Goal: Task Accomplishment & Management: Complete application form

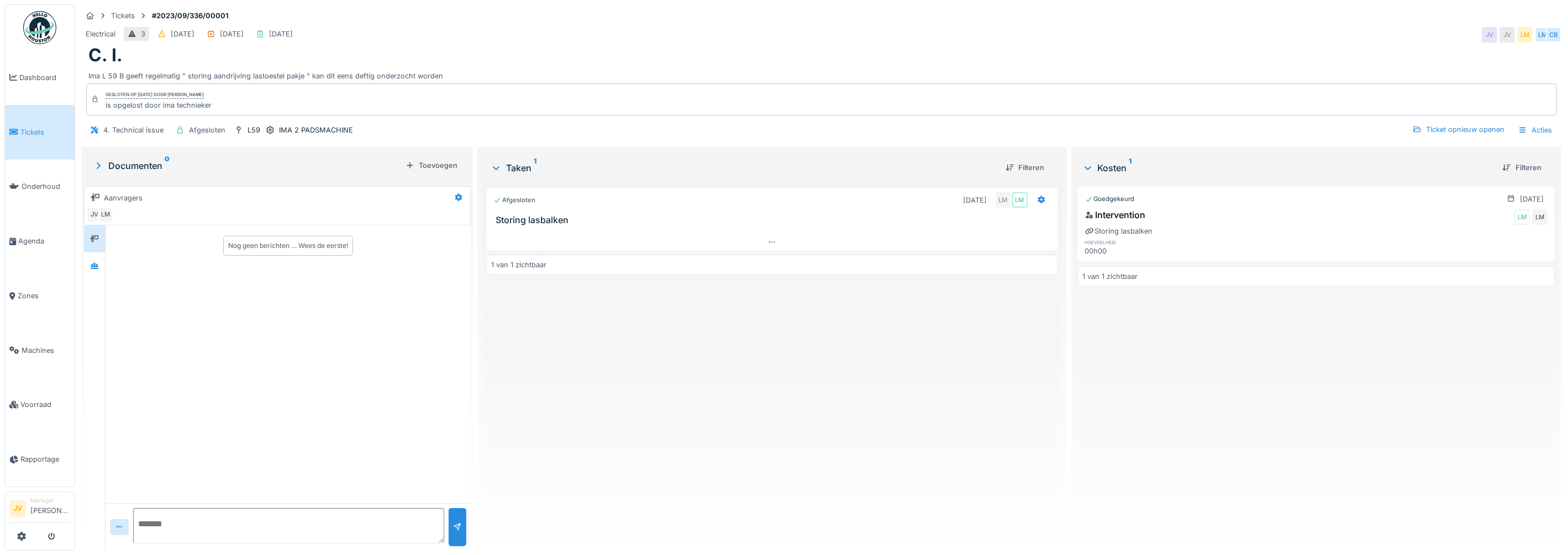
click at [22, 136] on link "Tickets" at bounding box center [40, 132] width 69 height 55
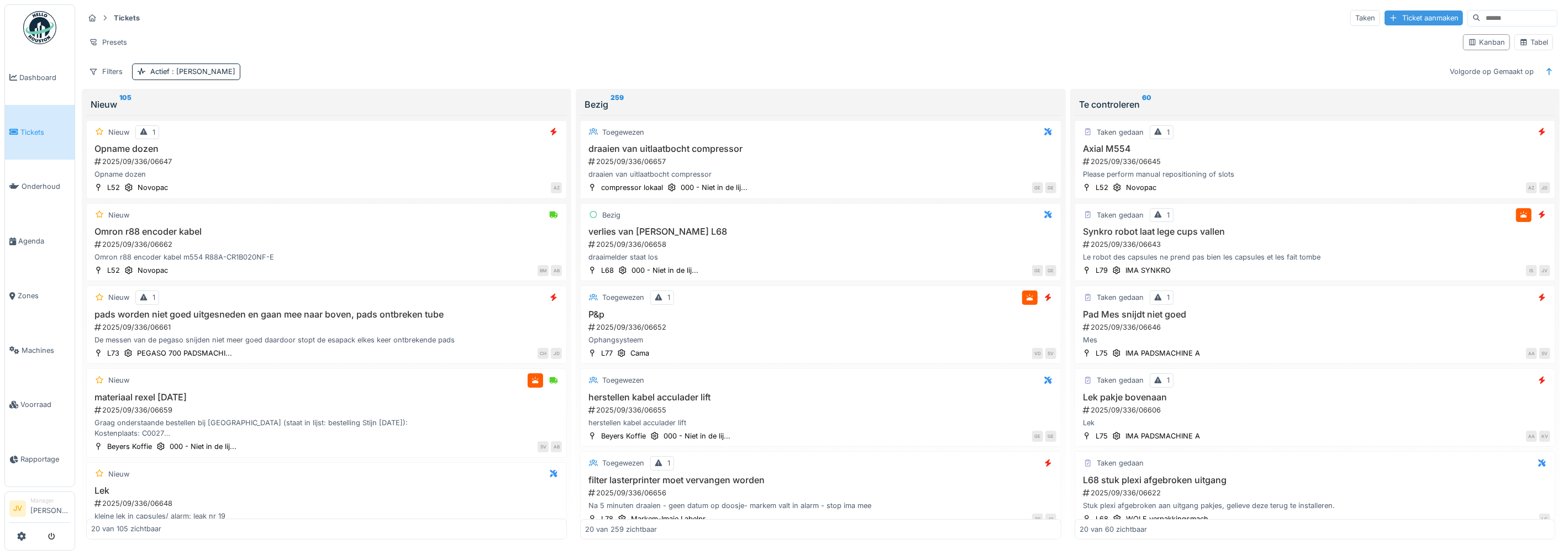
click at [1393, 17] on div "Ticket aanmaken" at bounding box center [1424, 18] width 79 height 15
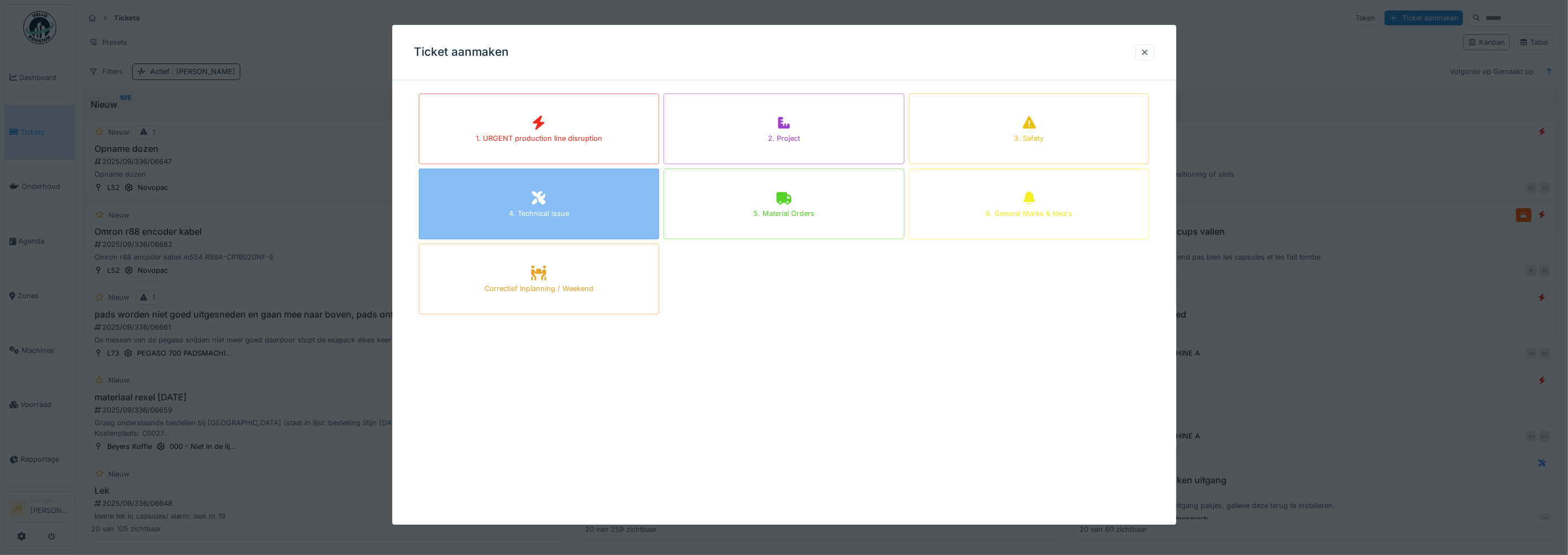
click at [544, 205] on icon at bounding box center [539, 198] width 14 height 14
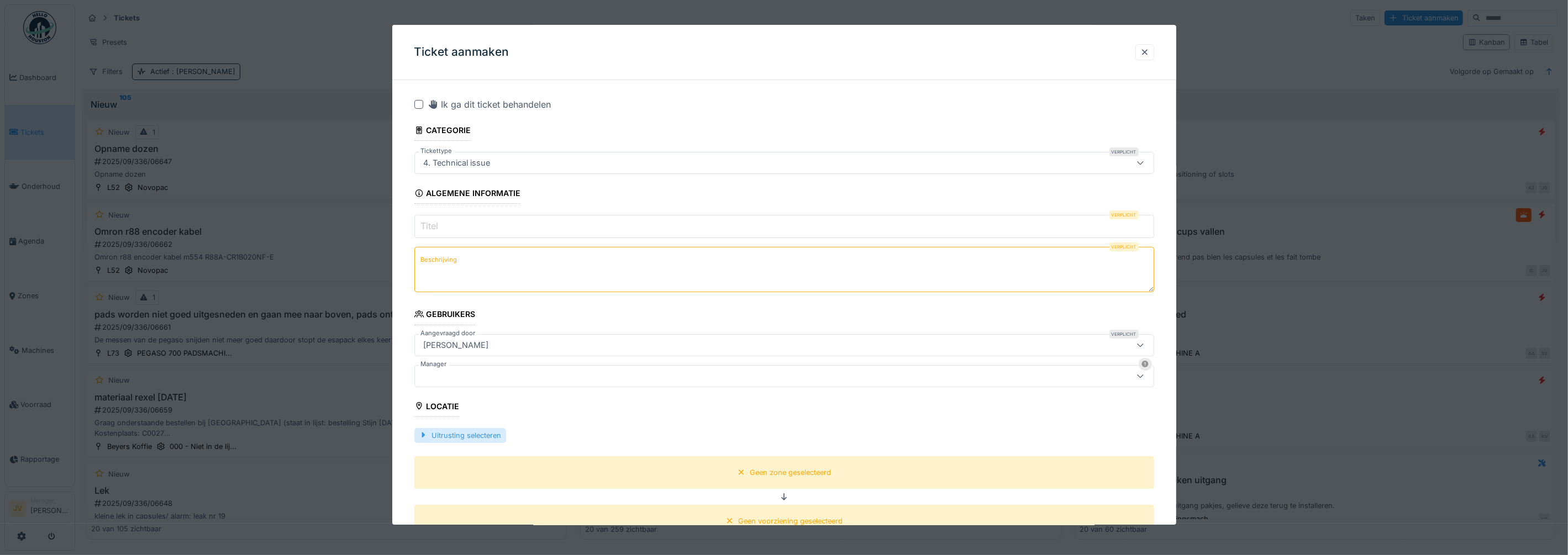
click at [422, 436] on div at bounding box center [423, 435] width 9 height 11
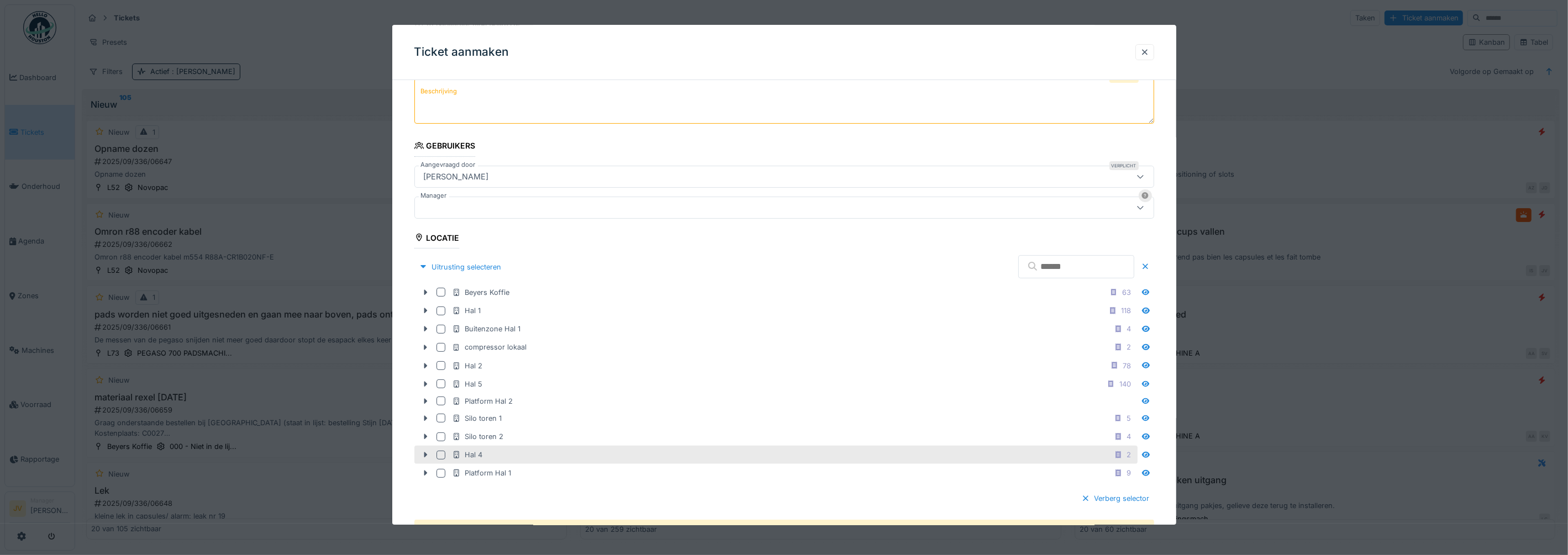
scroll to position [207, 0]
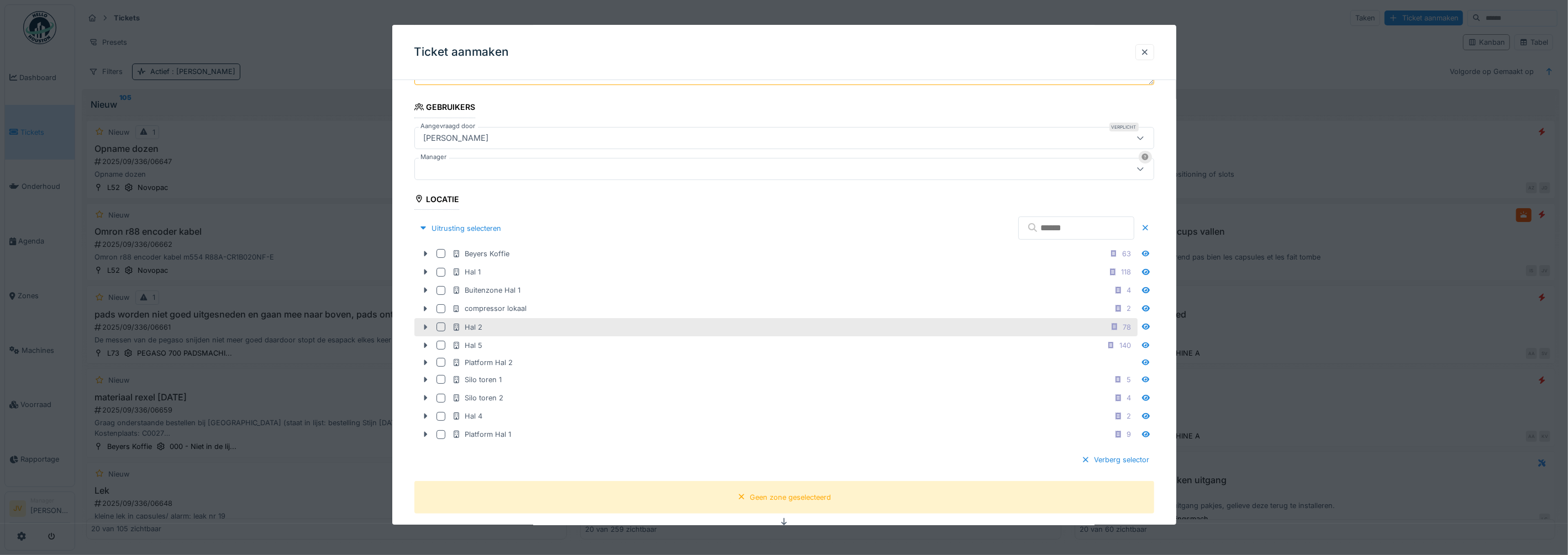
click at [425, 324] on icon at bounding box center [425, 328] width 9 height 7
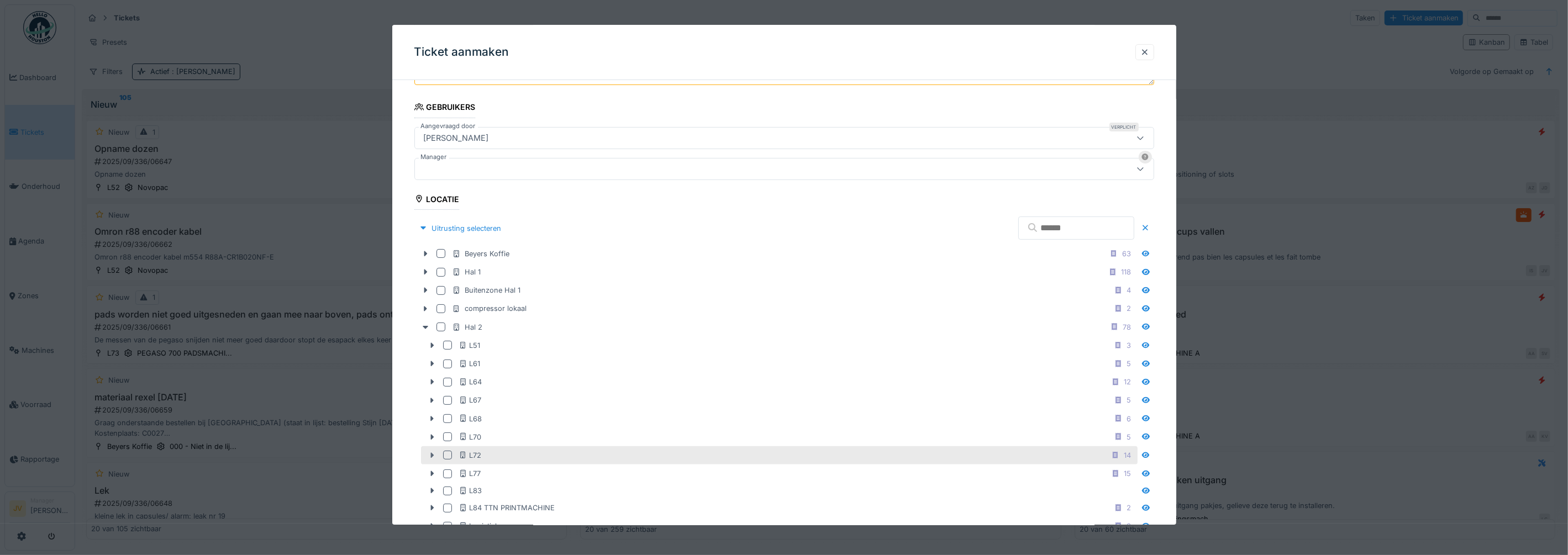
click at [430, 455] on icon at bounding box center [432, 455] width 9 height 7
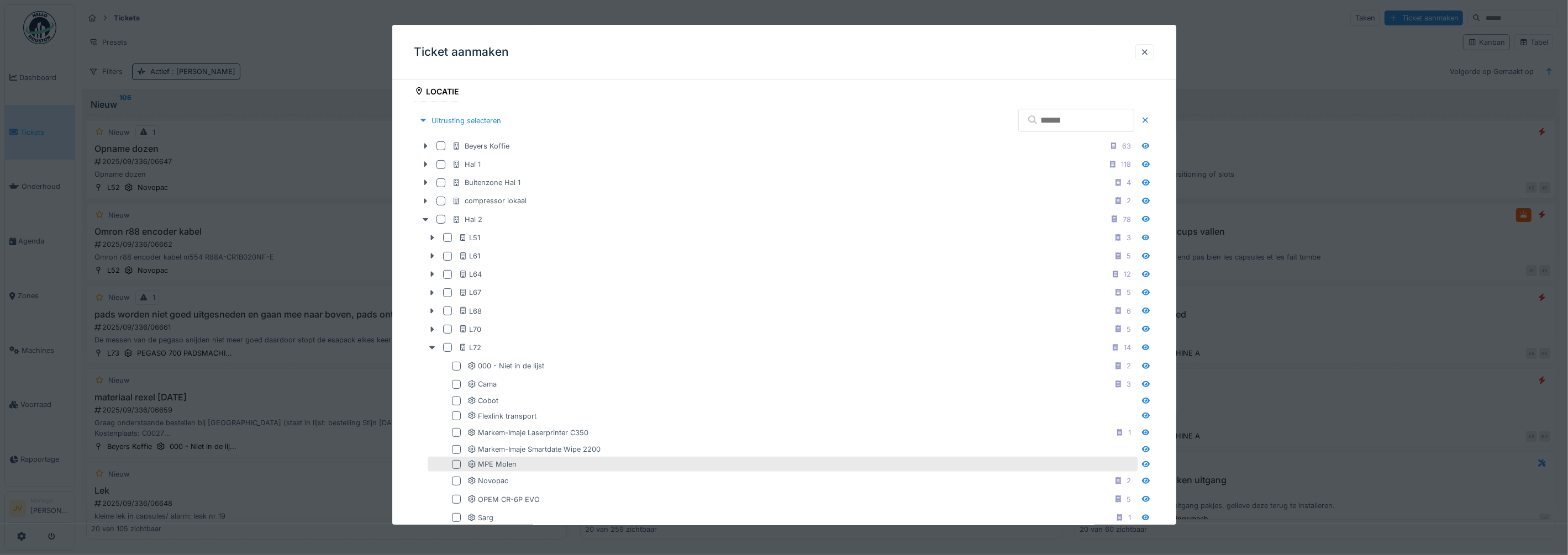
scroll to position [345, 0]
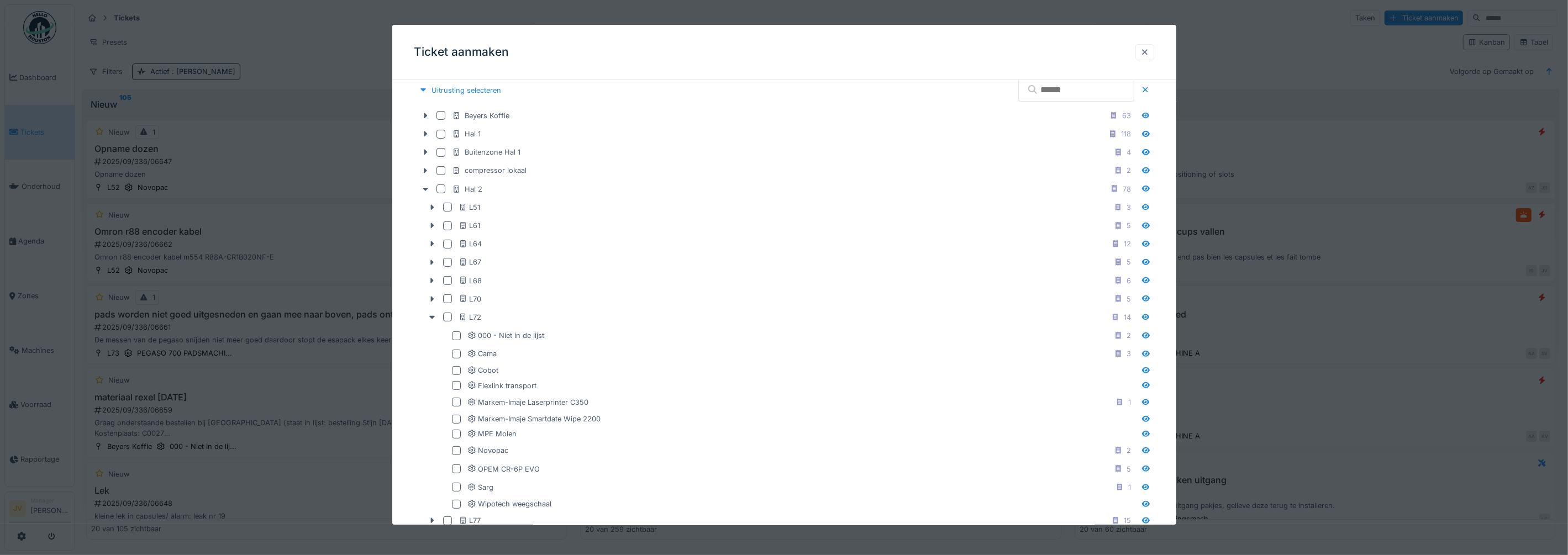
click at [1149, 53] on div at bounding box center [1145, 52] width 9 height 11
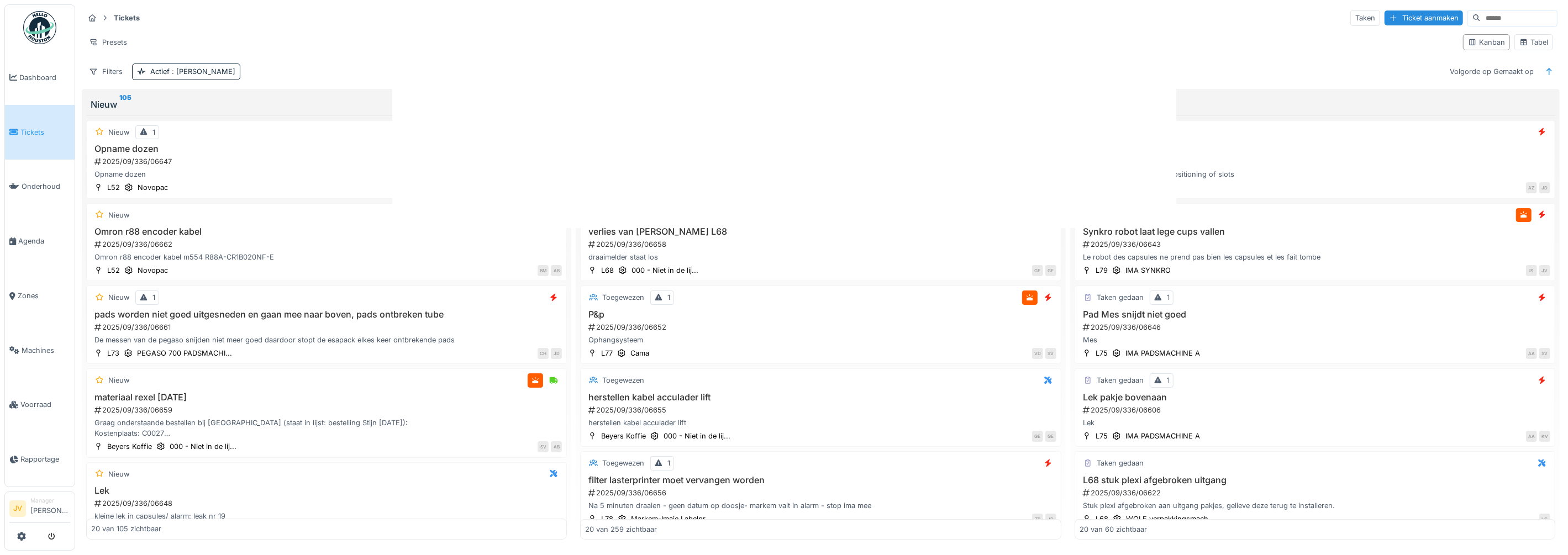
scroll to position [0, 0]
